Goal: Communication & Community: Answer question/provide support

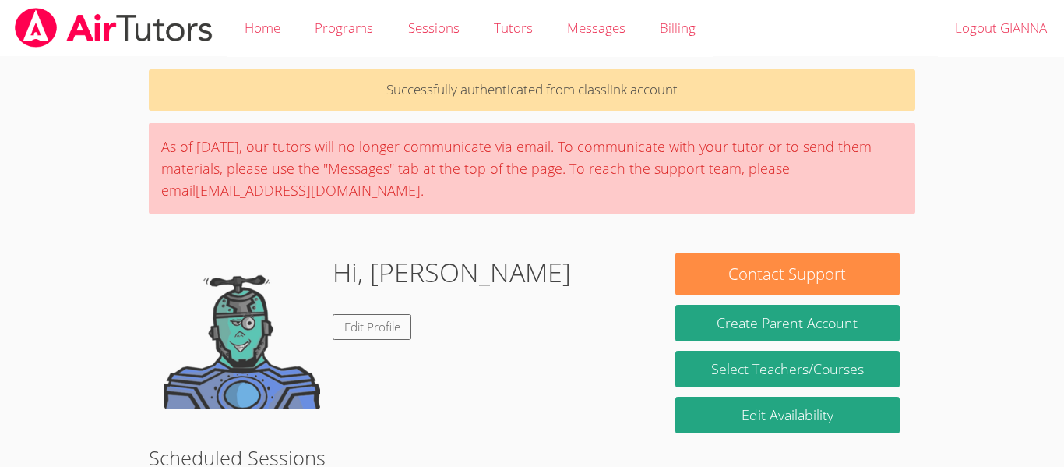
scroll to position [219, 0]
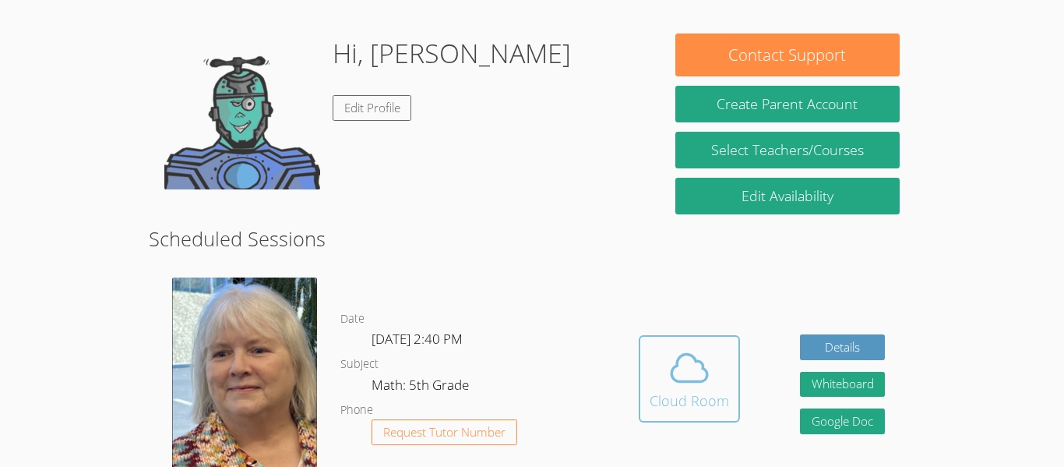
click at [704, 381] on icon at bounding box center [690, 368] width 44 height 44
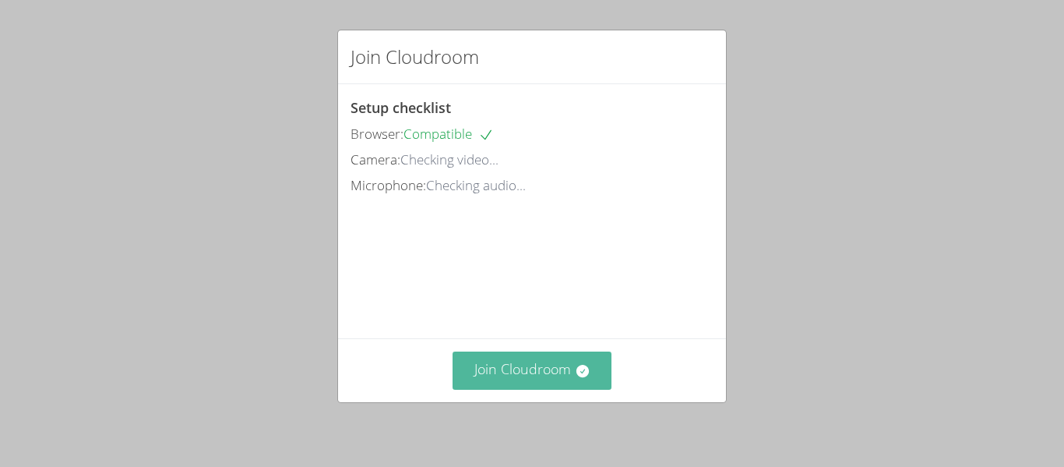
click at [505, 384] on button "Join Cloudroom" at bounding box center [533, 370] width 160 height 38
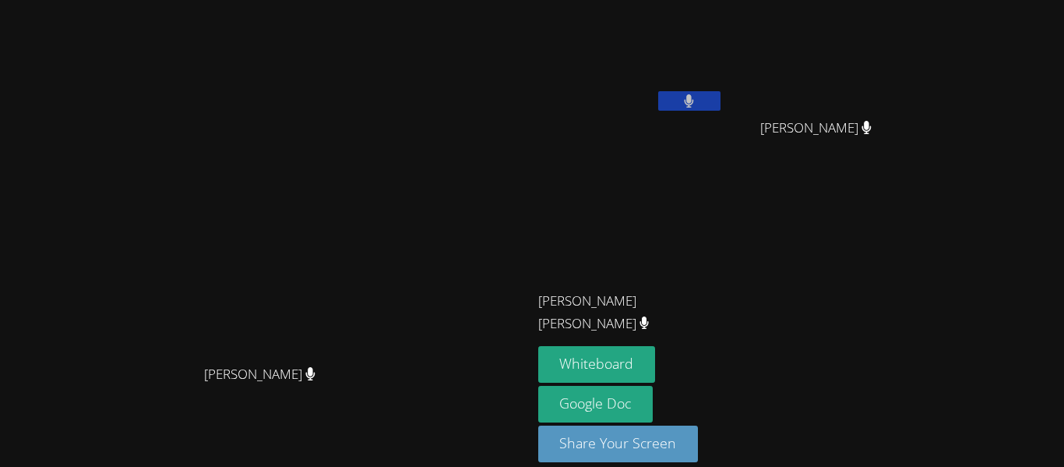
click at [721, 103] on button at bounding box center [689, 100] width 62 height 19
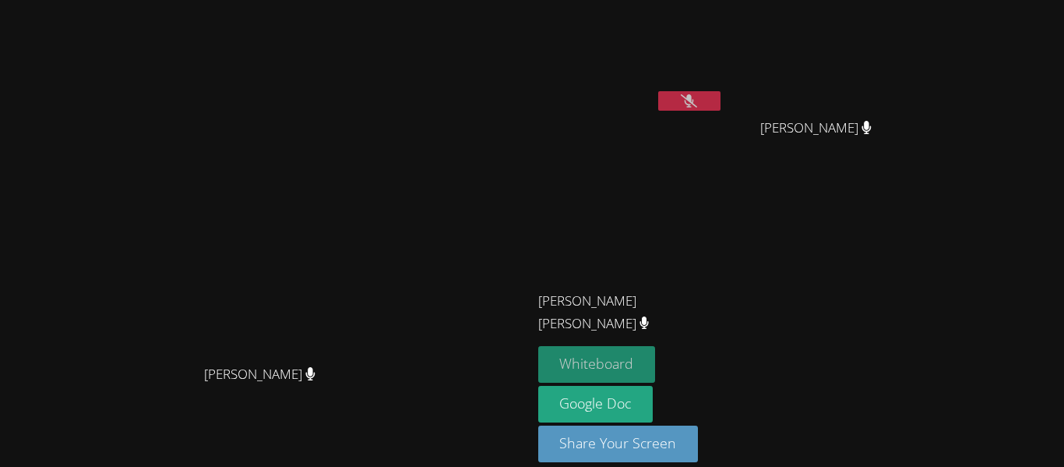
click at [656, 364] on button "Whiteboard" at bounding box center [597, 364] width 118 height 37
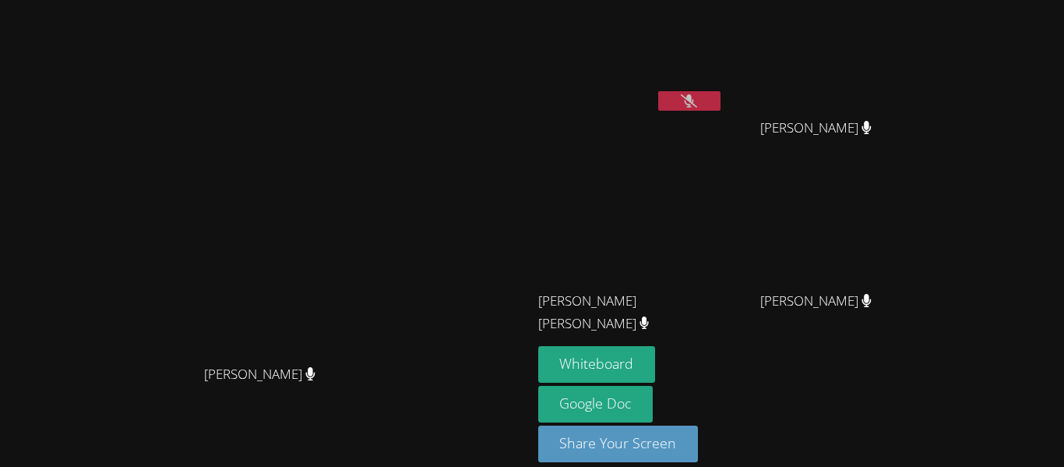
click at [697, 105] on icon at bounding box center [689, 100] width 16 height 13
click at [721, 98] on button at bounding box center [689, 100] width 62 height 19
click at [721, 94] on button at bounding box center [689, 100] width 62 height 19
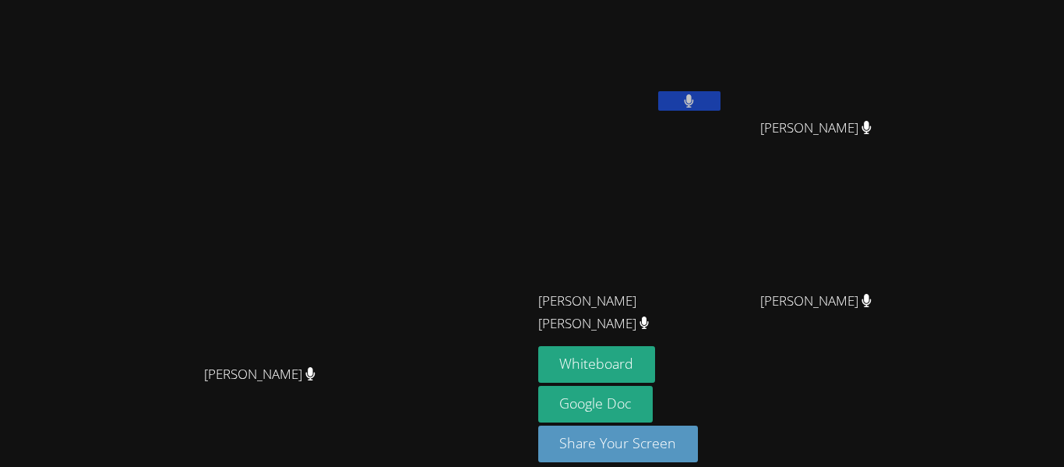
click at [721, 104] on button at bounding box center [689, 100] width 62 height 19
click at [721, 108] on button at bounding box center [689, 100] width 62 height 19
click at [697, 101] on icon at bounding box center [689, 100] width 16 height 13
click at [694, 102] on icon at bounding box center [689, 100] width 9 height 13
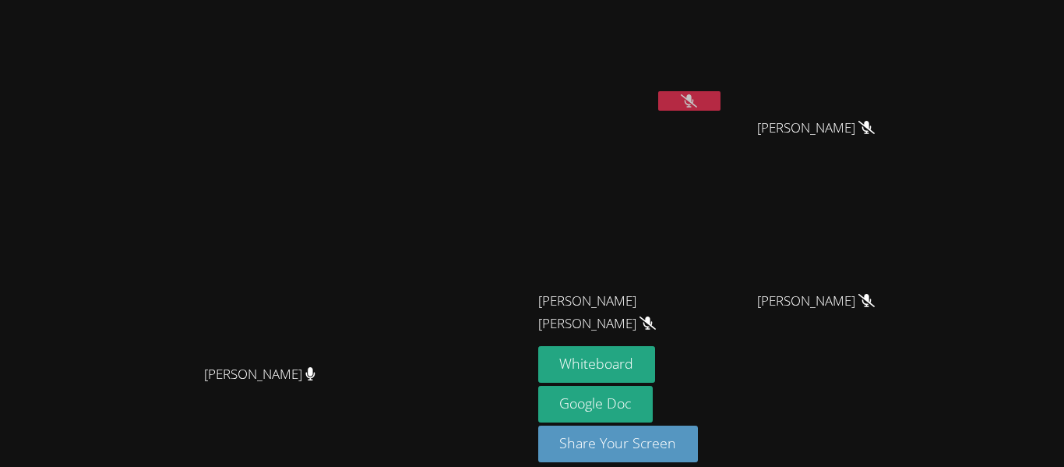
click at [721, 107] on button at bounding box center [689, 100] width 62 height 19
click at [694, 97] on icon at bounding box center [689, 100] width 10 height 13
click at [721, 100] on button at bounding box center [689, 100] width 62 height 19
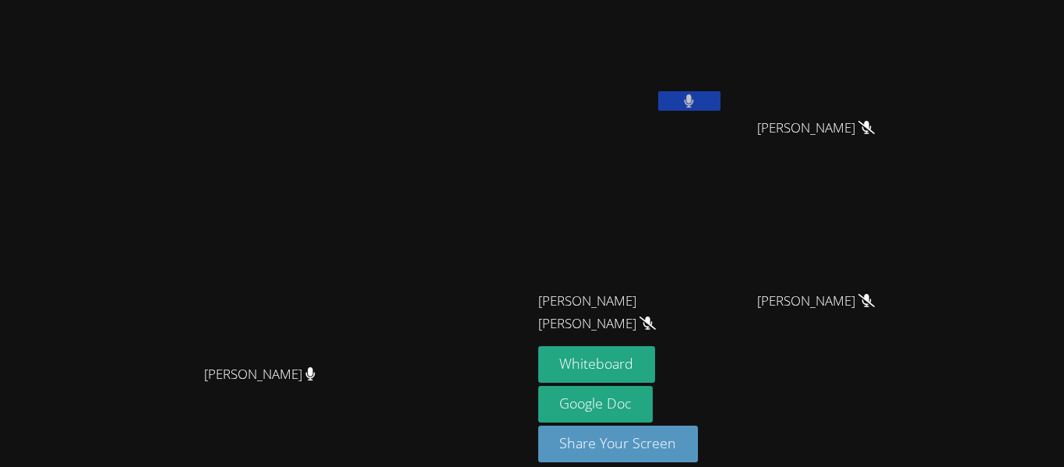
click at [721, 100] on button at bounding box center [689, 100] width 62 height 19
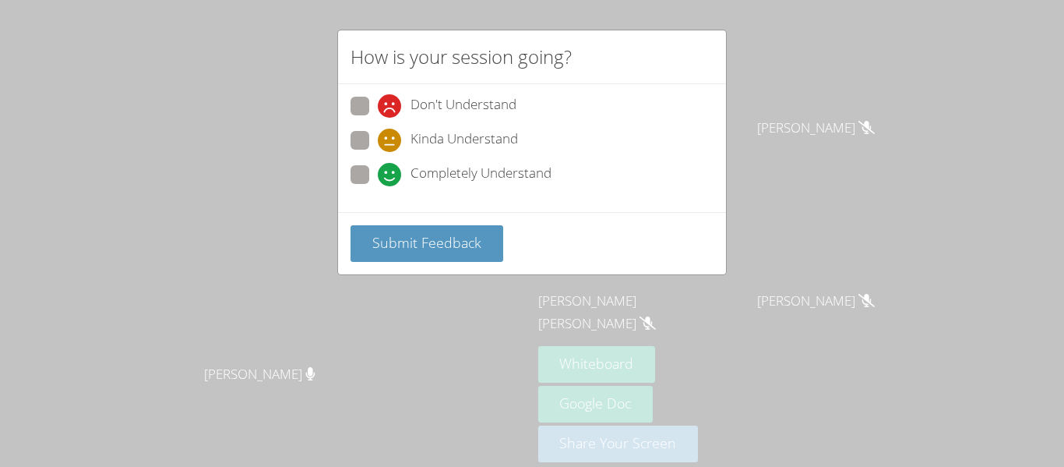
click at [378, 186] on span at bounding box center [378, 186] width 0 height 0
click at [378, 177] on input "Completely Understand" at bounding box center [384, 171] width 13 height 13
radio input "true"
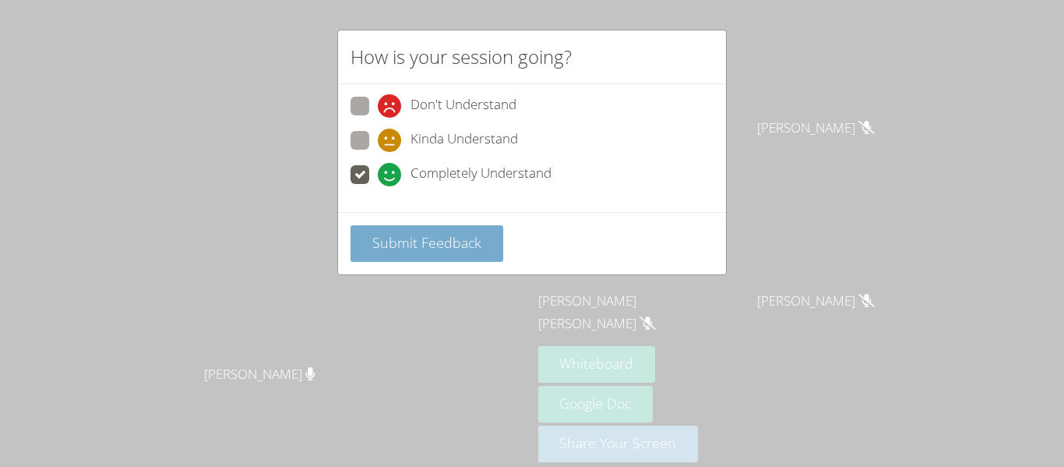
click at [426, 248] on span "Submit Feedback" at bounding box center [426, 242] width 109 height 19
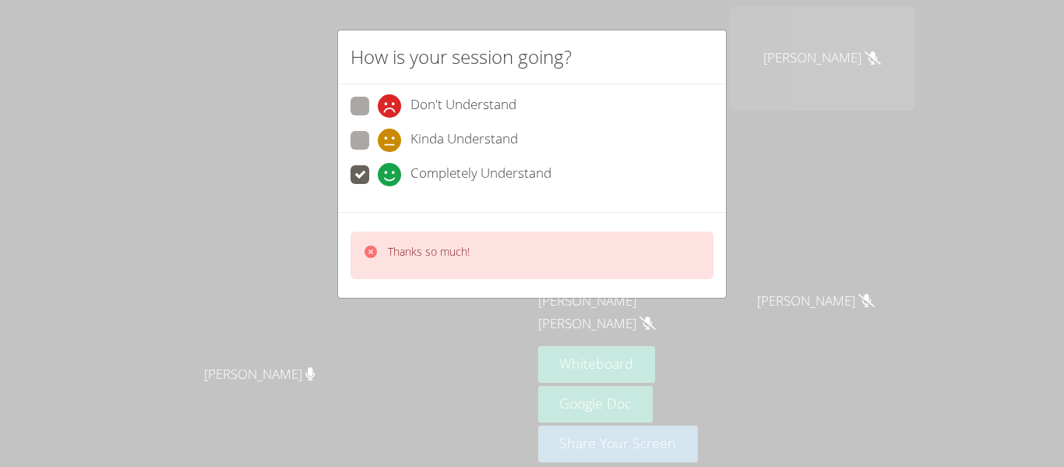
click at [422, 246] on p "Thanks so much!" at bounding box center [429, 252] width 82 height 16
drag, startPoint x: 379, startPoint y: 252, endPoint x: 461, endPoint y: 256, distance: 82.7
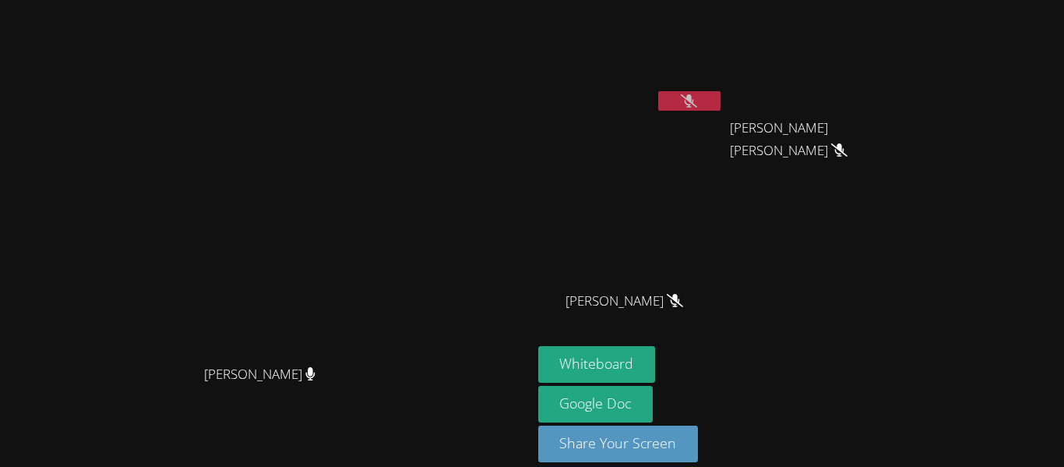
click at [697, 106] on icon at bounding box center [689, 100] width 16 height 13
click at [721, 97] on button at bounding box center [689, 100] width 62 height 19
